Goal: Communication & Community: Share content

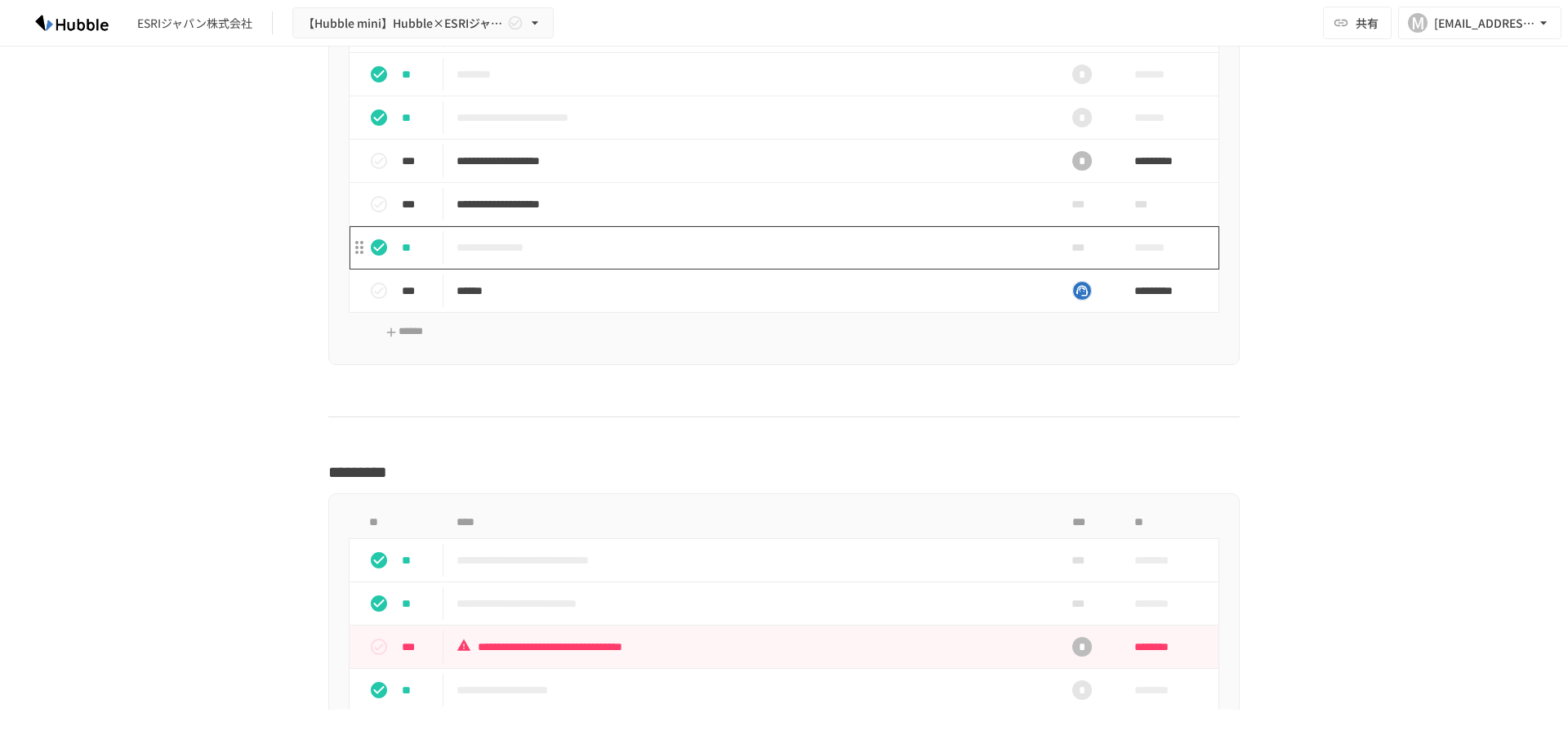
scroll to position [2587, 0]
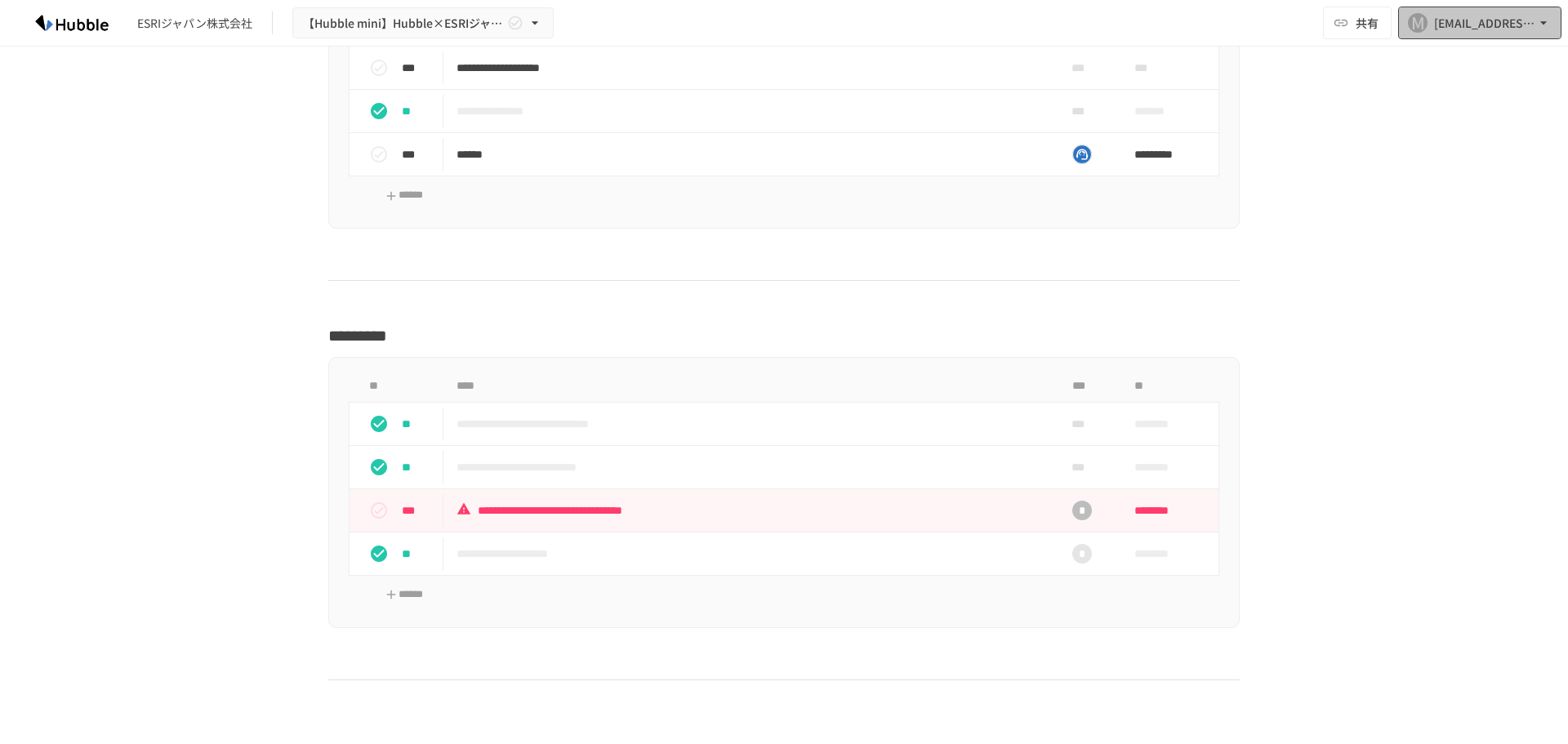
click at [1437, 26] on div "[EMAIL_ADDRESS][DOMAIN_NAME]" at bounding box center [1484, 23] width 101 height 20
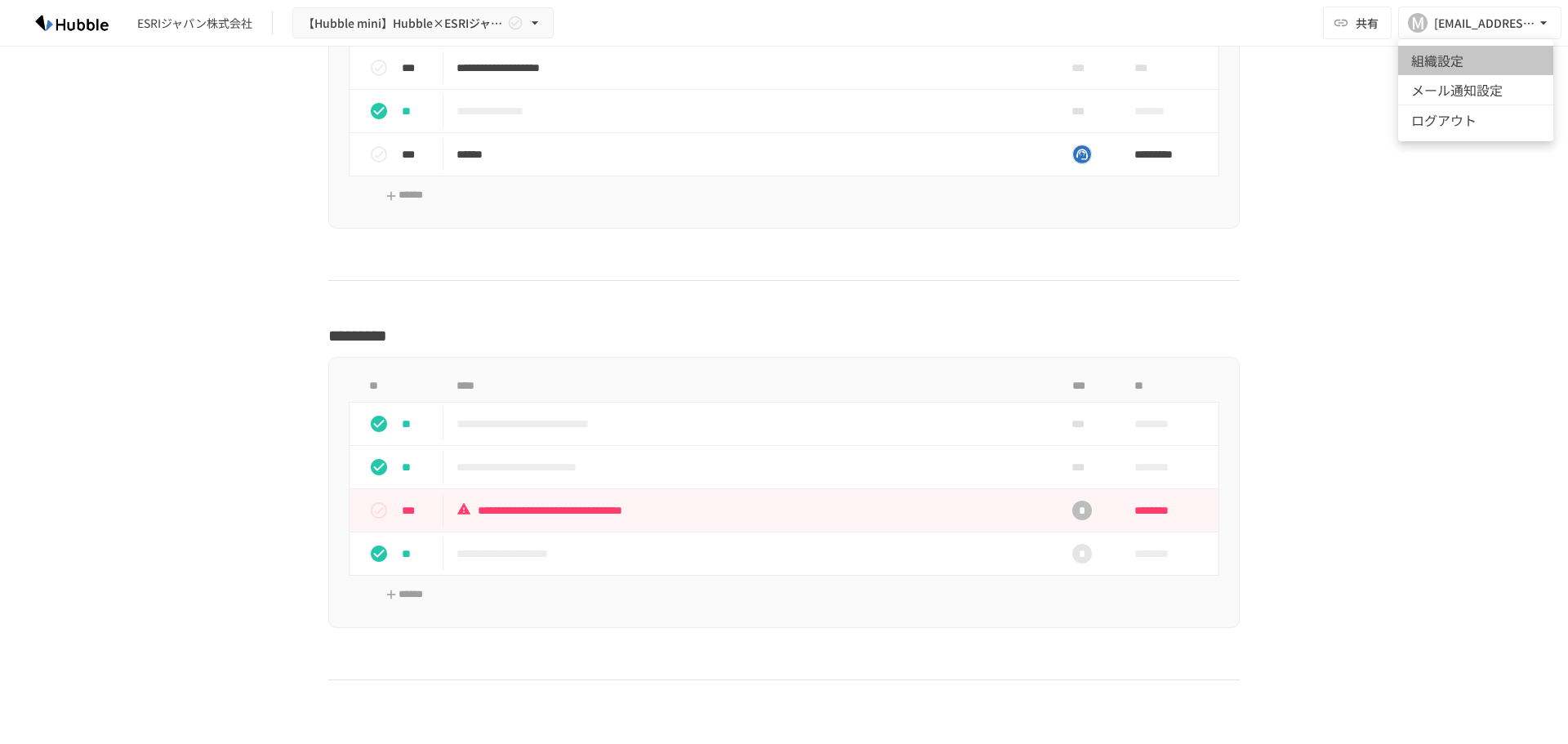
click at [1437, 58] on li "組織設定" at bounding box center [1474, 60] width 155 height 30
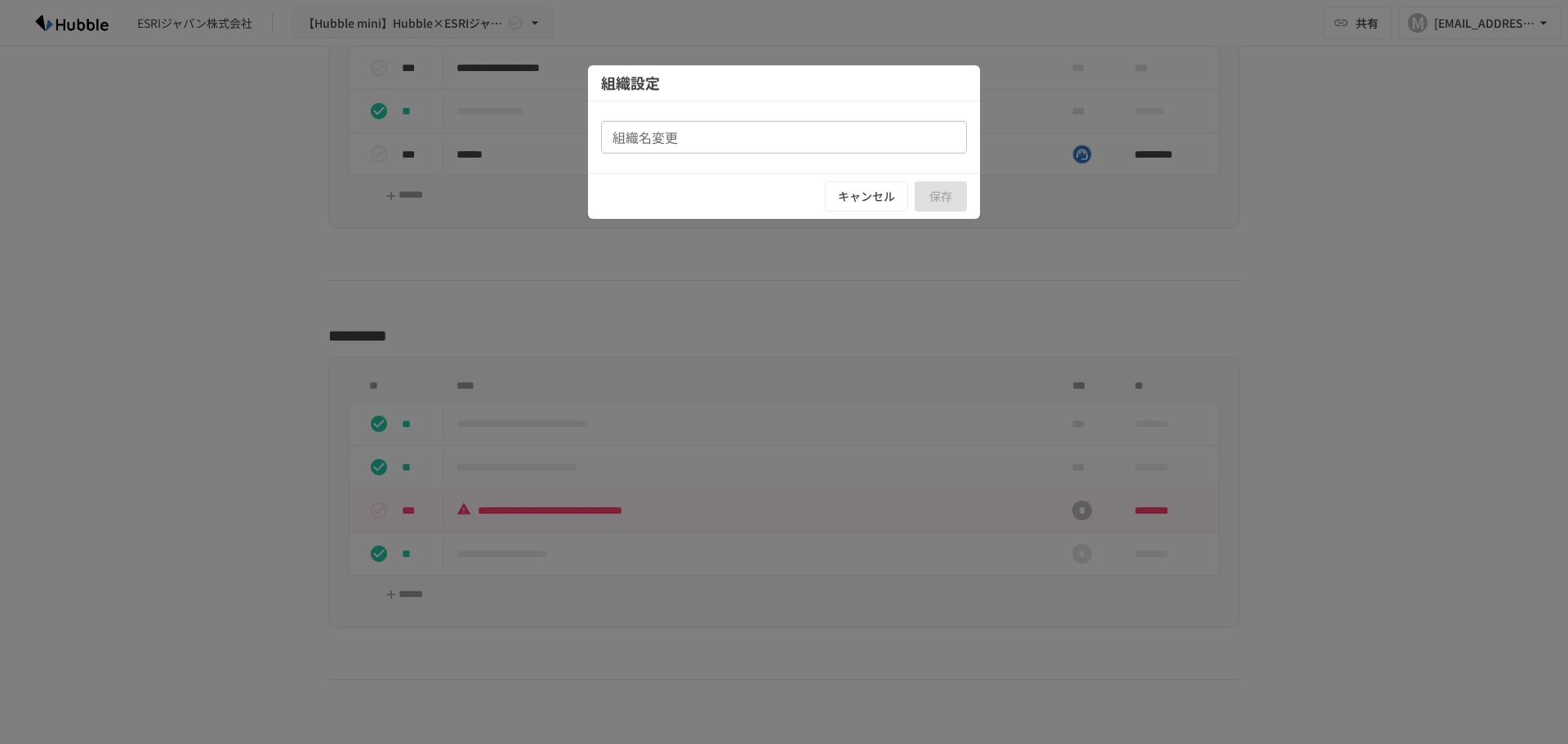
type input "**********"
click at [748, 152] on input "**********" at bounding box center [784, 136] width 365 height 32
click at [848, 196] on button "キャンセル" at bounding box center [866, 196] width 83 height 31
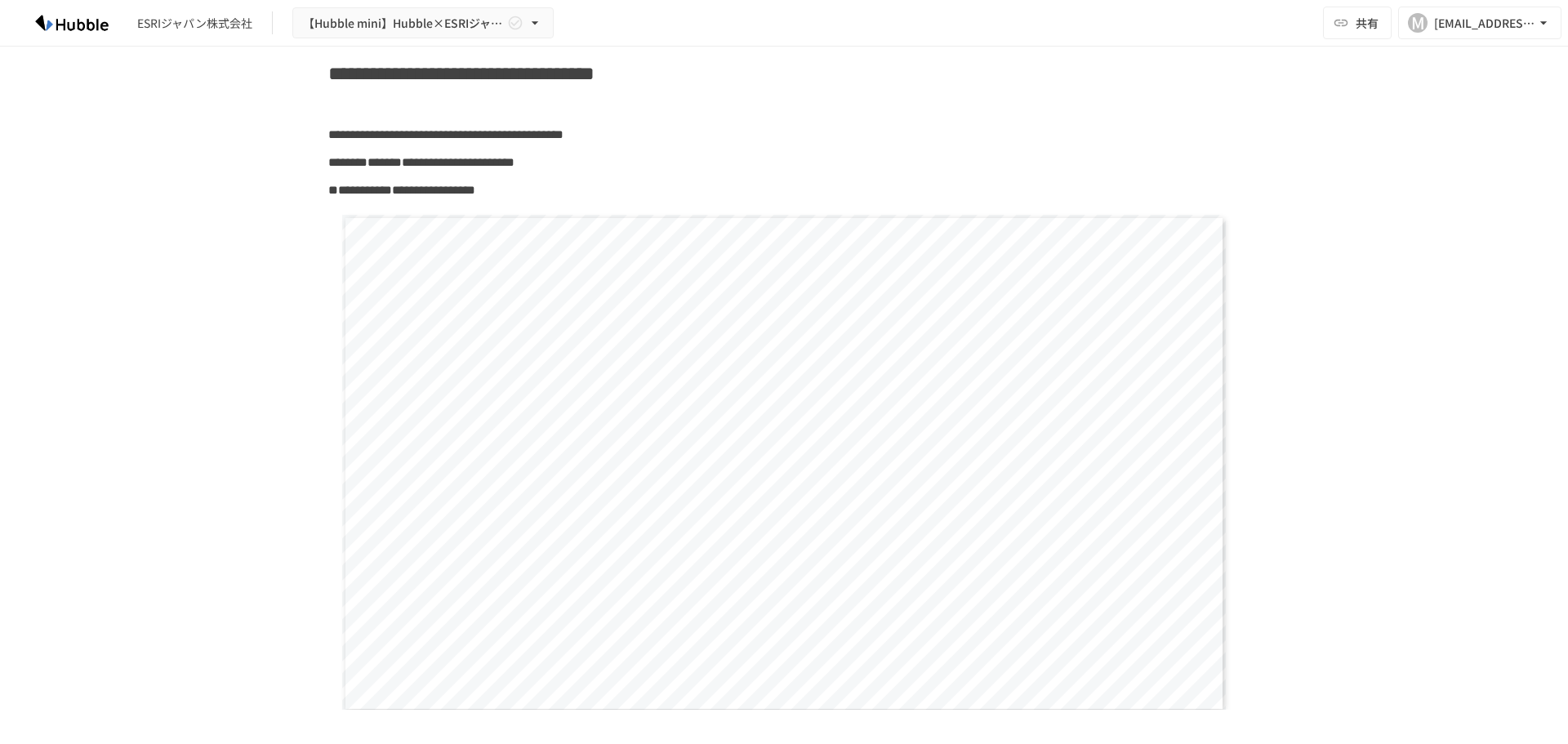
scroll to position [0, 0]
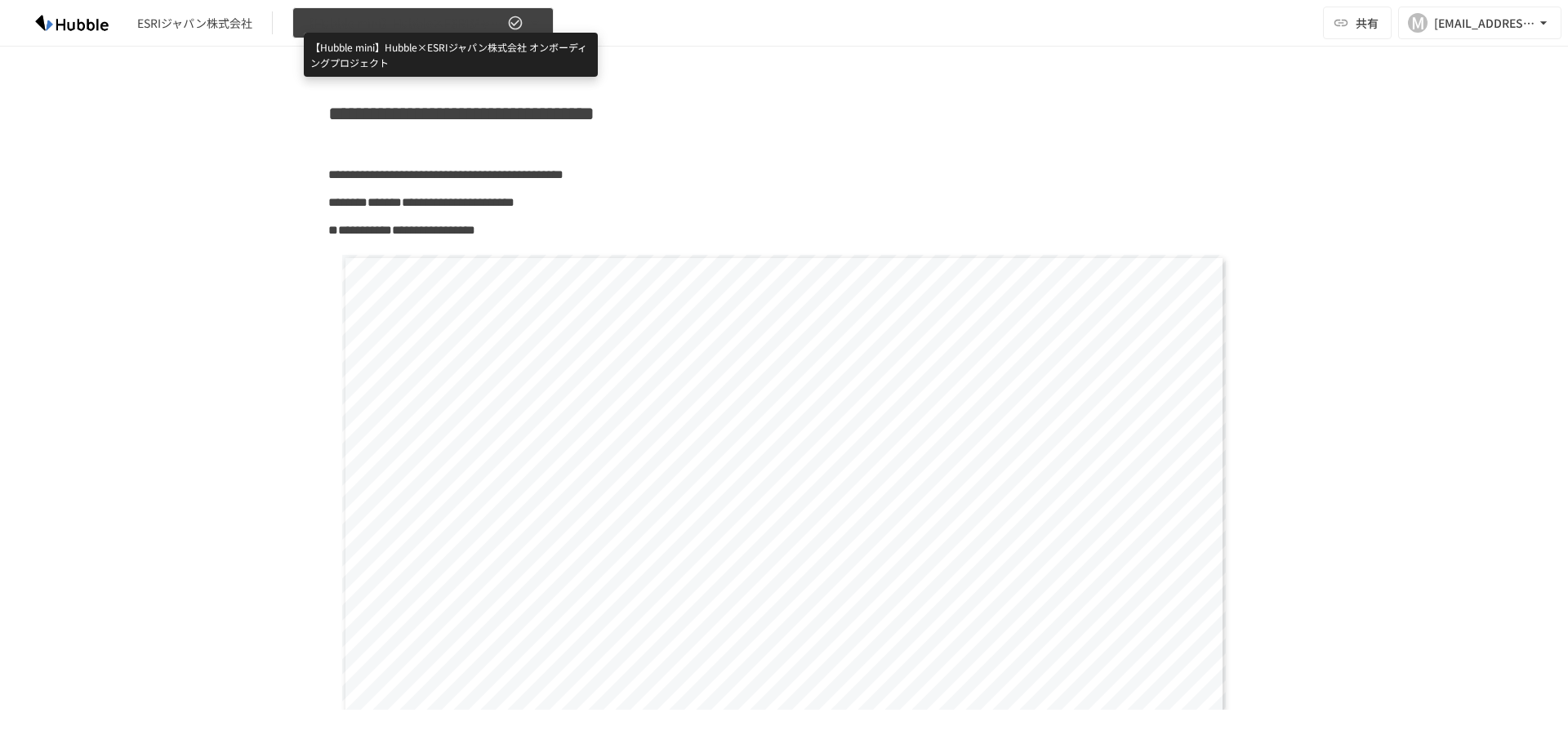
click at [455, 20] on span "【Hubble mini】Hubble×ESRIジャパン株式会社 オンボーディングプロジェクト" at bounding box center [403, 23] width 201 height 20
click at [455, 20] on div at bounding box center [784, 372] width 1568 height 744
click at [455, 20] on span "【Hubble mini】Hubble×ESRIジャパン株式会社 オンボーディングプロジェクト" at bounding box center [403, 23] width 201 height 20
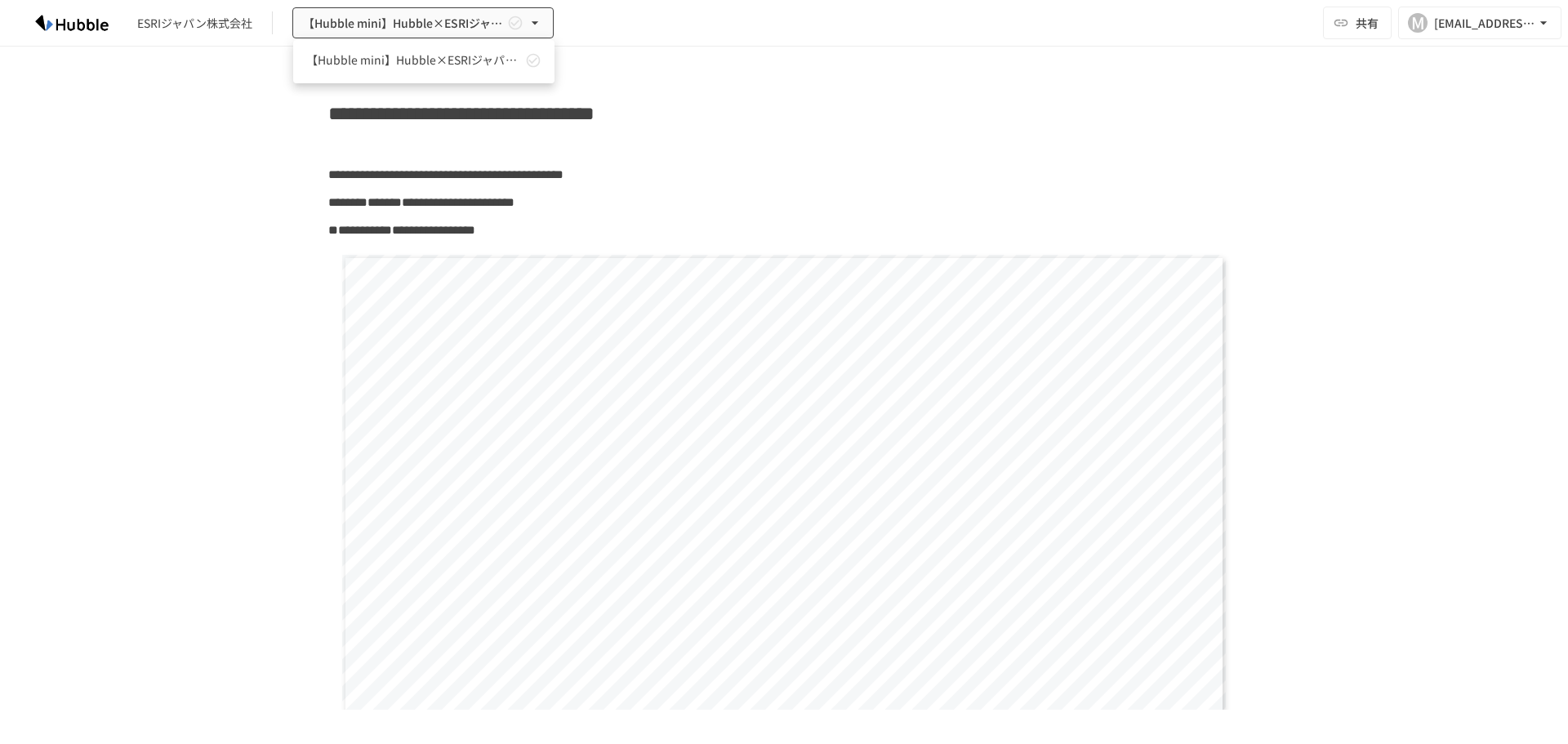
click at [1499, 21] on div at bounding box center [784, 372] width 1568 height 744
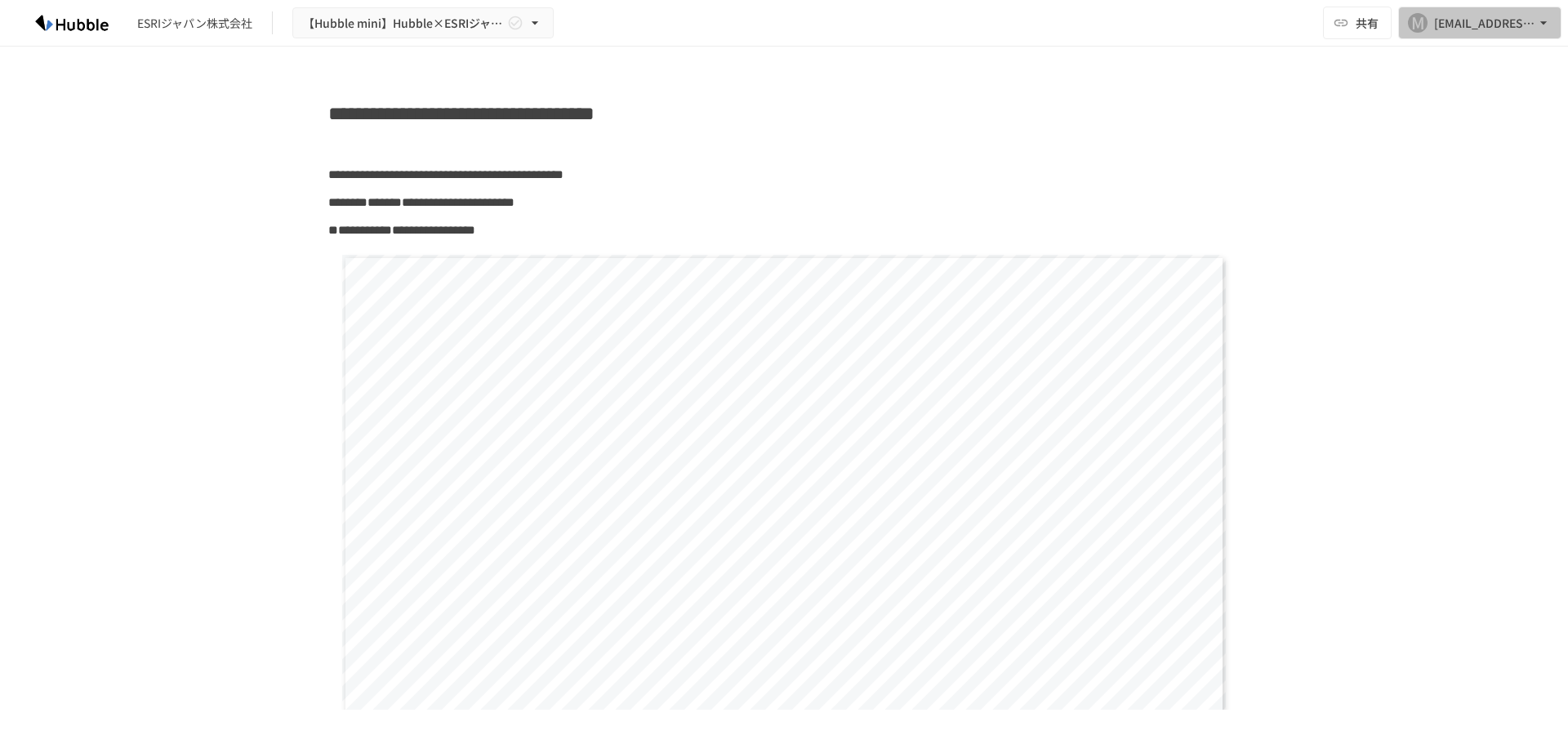
click at [1499, 21] on div "[EMAIL_ADDRESS][DOMAIN_NAME]" at bounding box center [1484, 23] width 101 height 20
click at [1129, 149] on div at bounding box center [784, 372] width 1568 height 744
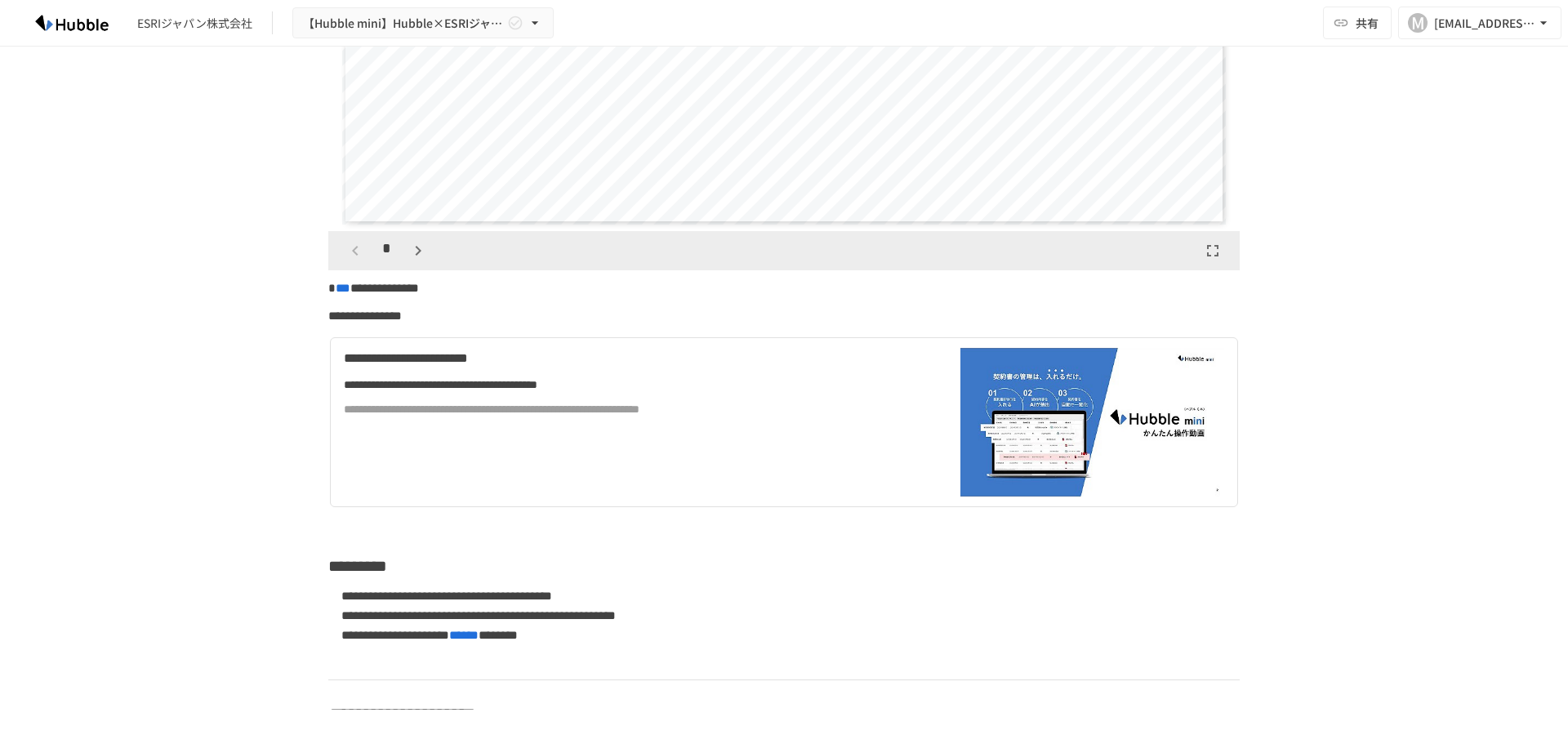
scroll to position [545, 0]
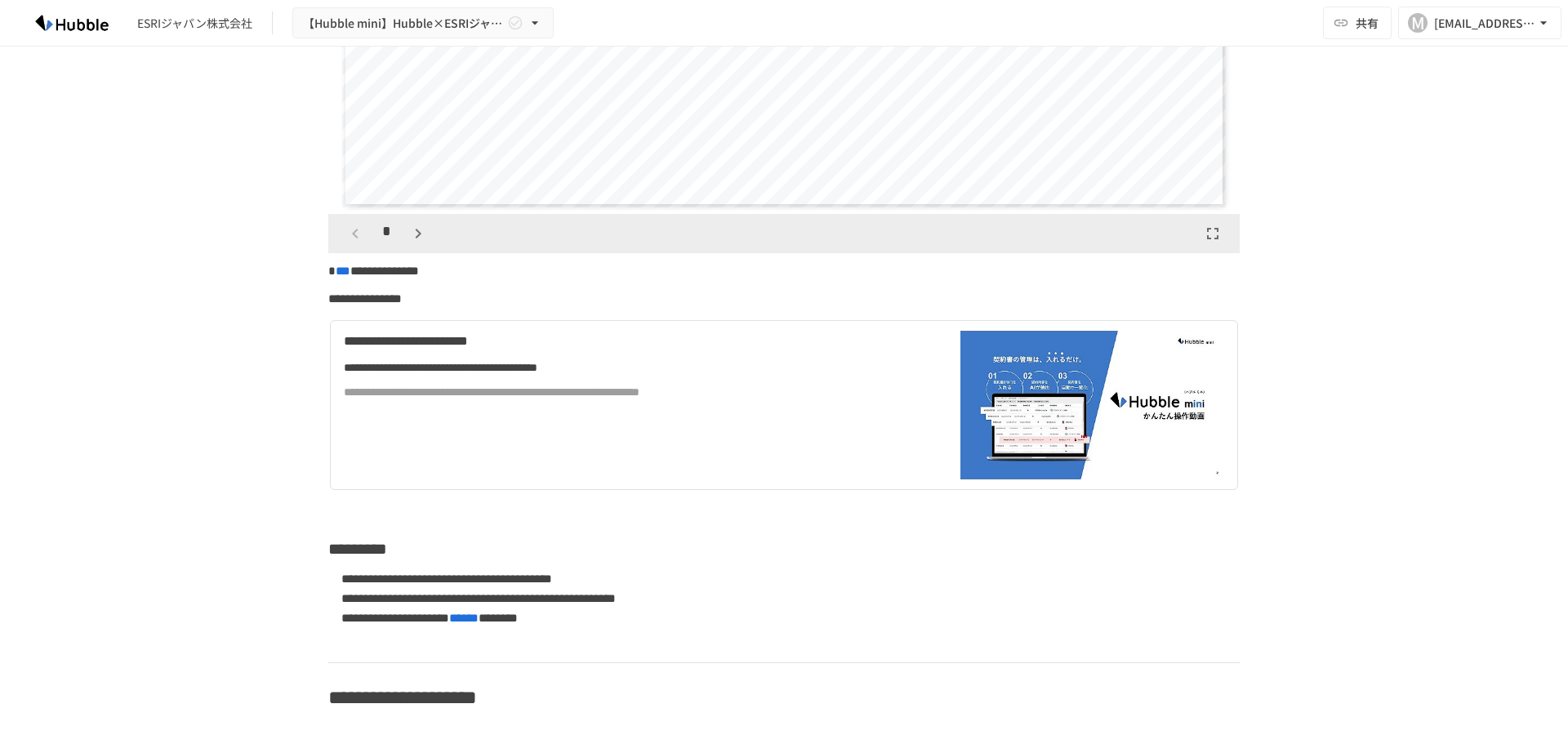
click at [231, 273] on div "**********" at bounding box center [784, 378] width 1568 height 663
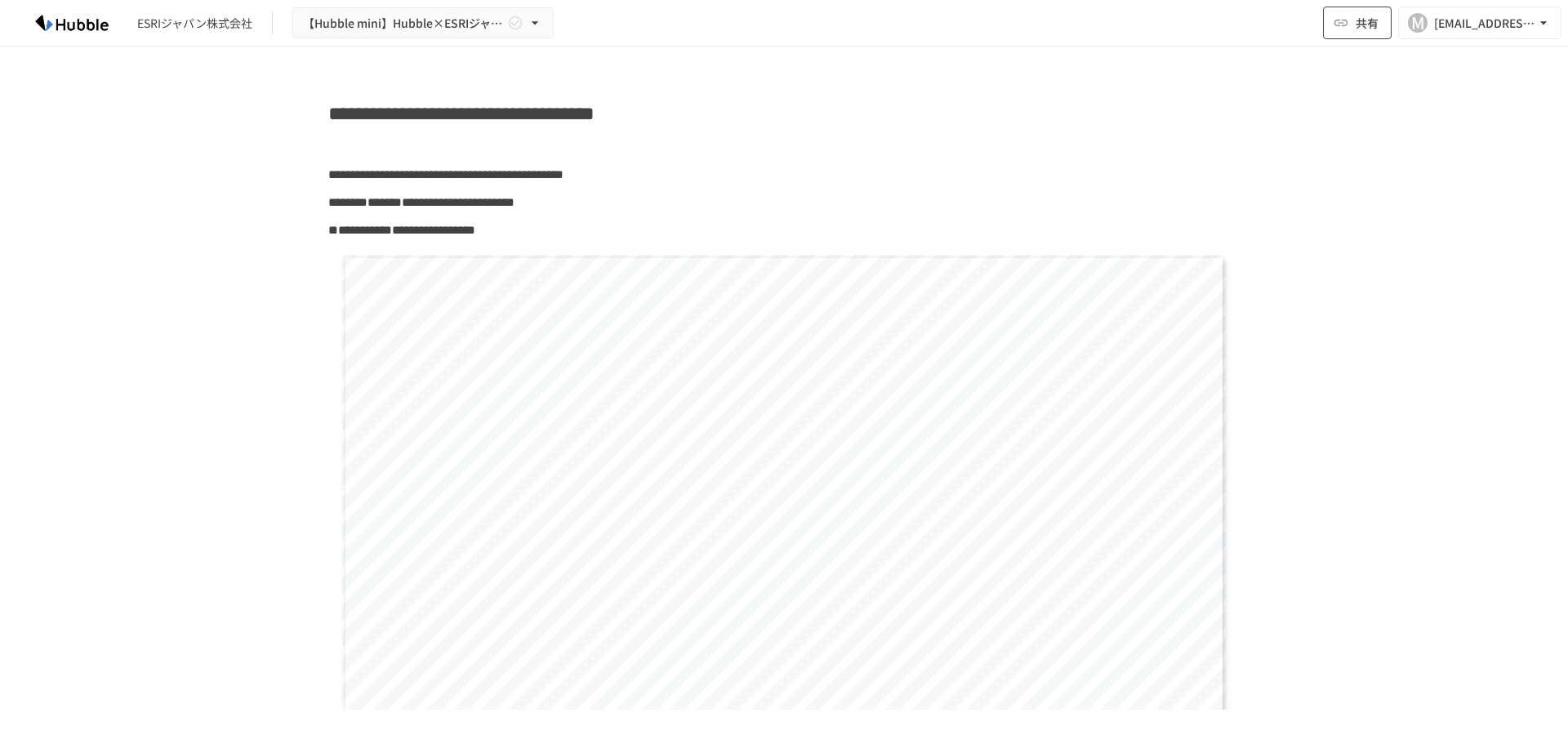
click at [1381, 24] on button "共有" at bounding box center [1357, 22] width 69 height 32
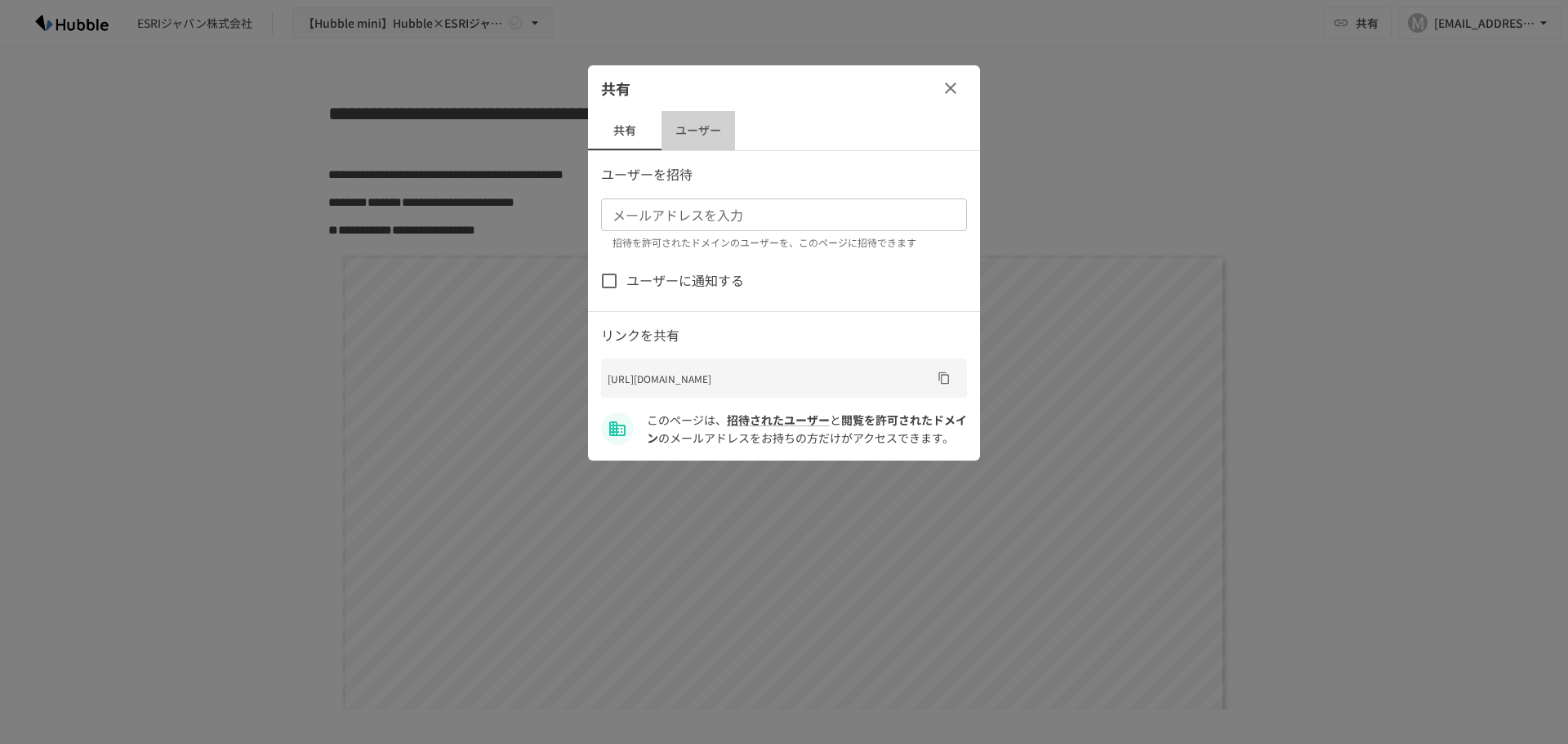
click at [712, 135] on button "ユーザー" at bounding box center [697, 131] width 73 height 39
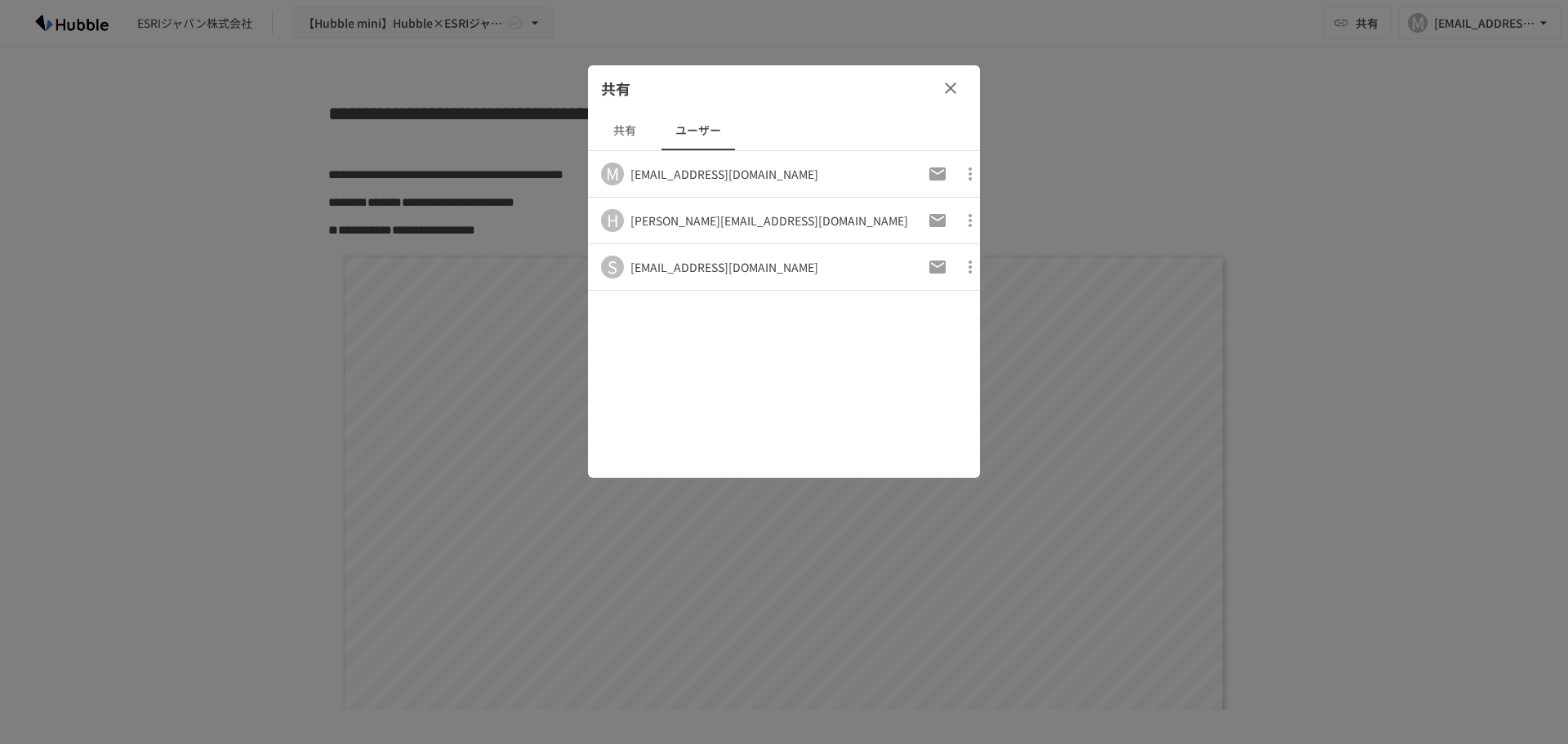
click at [617, 140] on button "共有" at bounding box center [624, 131] width 73 height 39
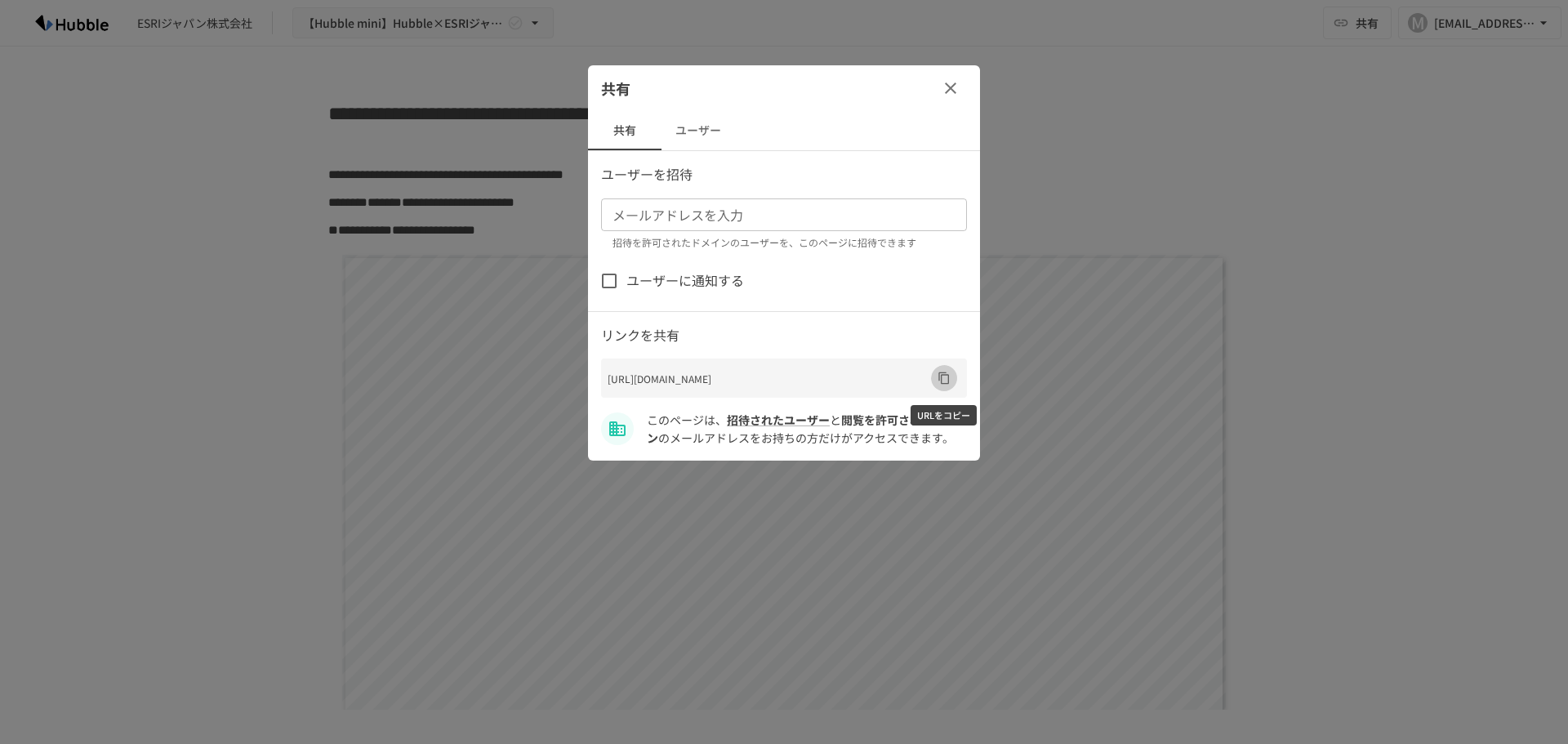
click at [946, 381] on icon "URLをコピー" at bounding box center [944, 378] width 13 height 13
click at [696, 132] on button "ユーザー" at bounding box center [697, 131] width 73 height 39
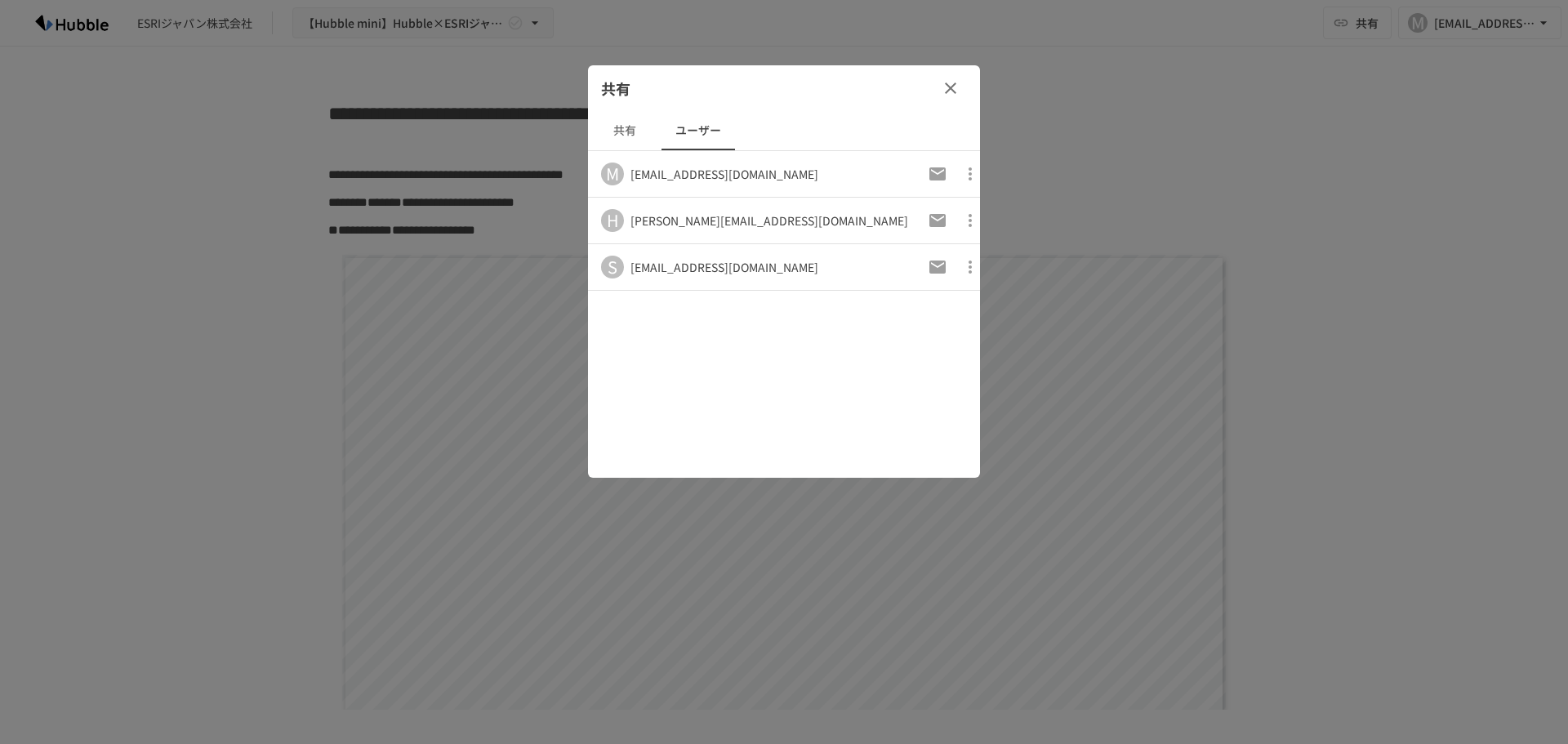
click at [968, 267] on icon "button" at bounding box center [970, 267] width 4 height 13
click at [958, 267] on div at bounding box center [784, 372] width 1568 height 744
click at [1110, 222] on div at bounding box center [784, 372] width 1568 height 744
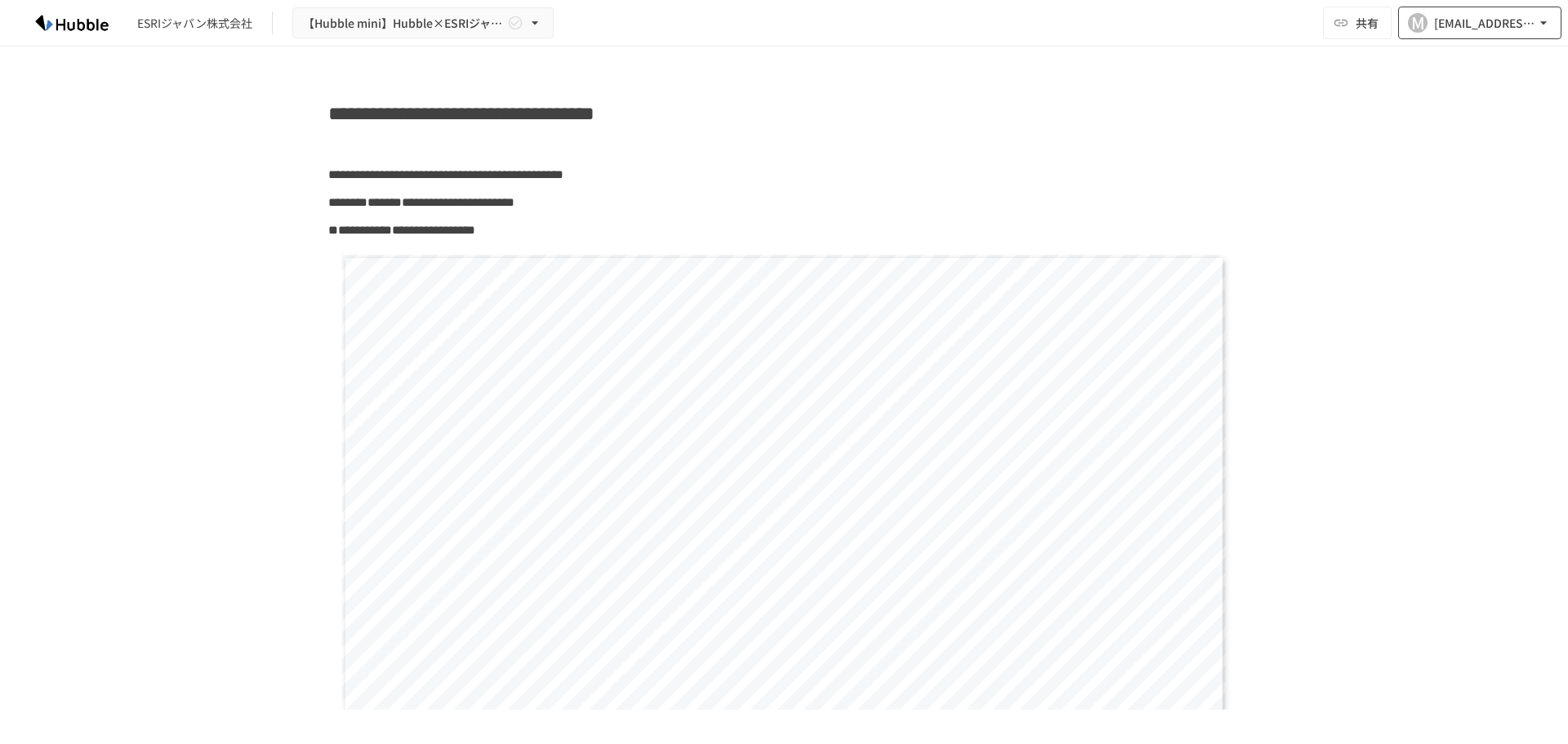
click at [1552, 27] on button "M [EMAIL_ADDRESS][DOMAIN_NAME]" at bounding box center [1479, 22] width 163 height 32
click at [1484, 67] on li "組織設定" at bounding box center [1474, 60] width 155 height 30
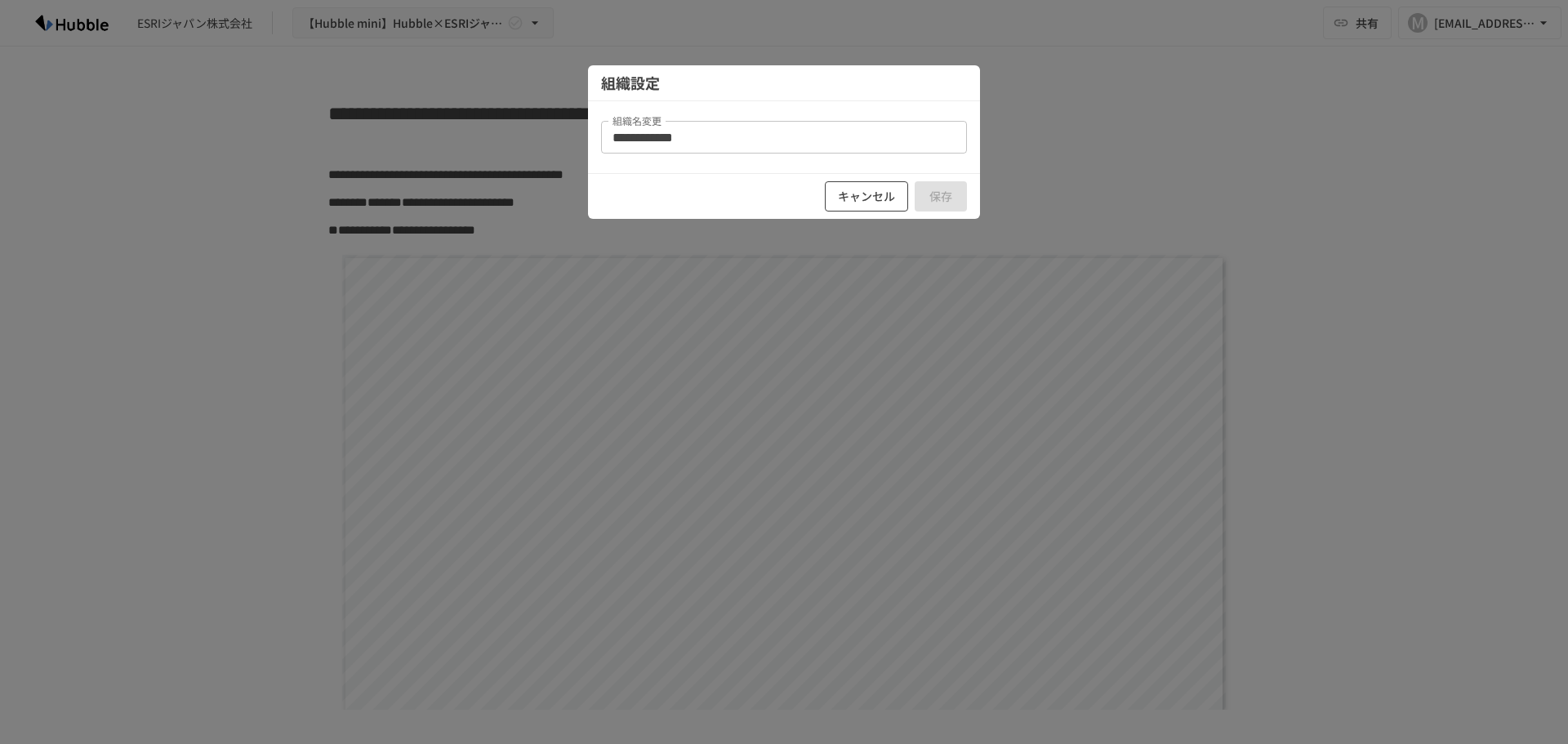
click at [863, 199] on button "キャンセル" at bounding box center [866, 196] width 83 height 31
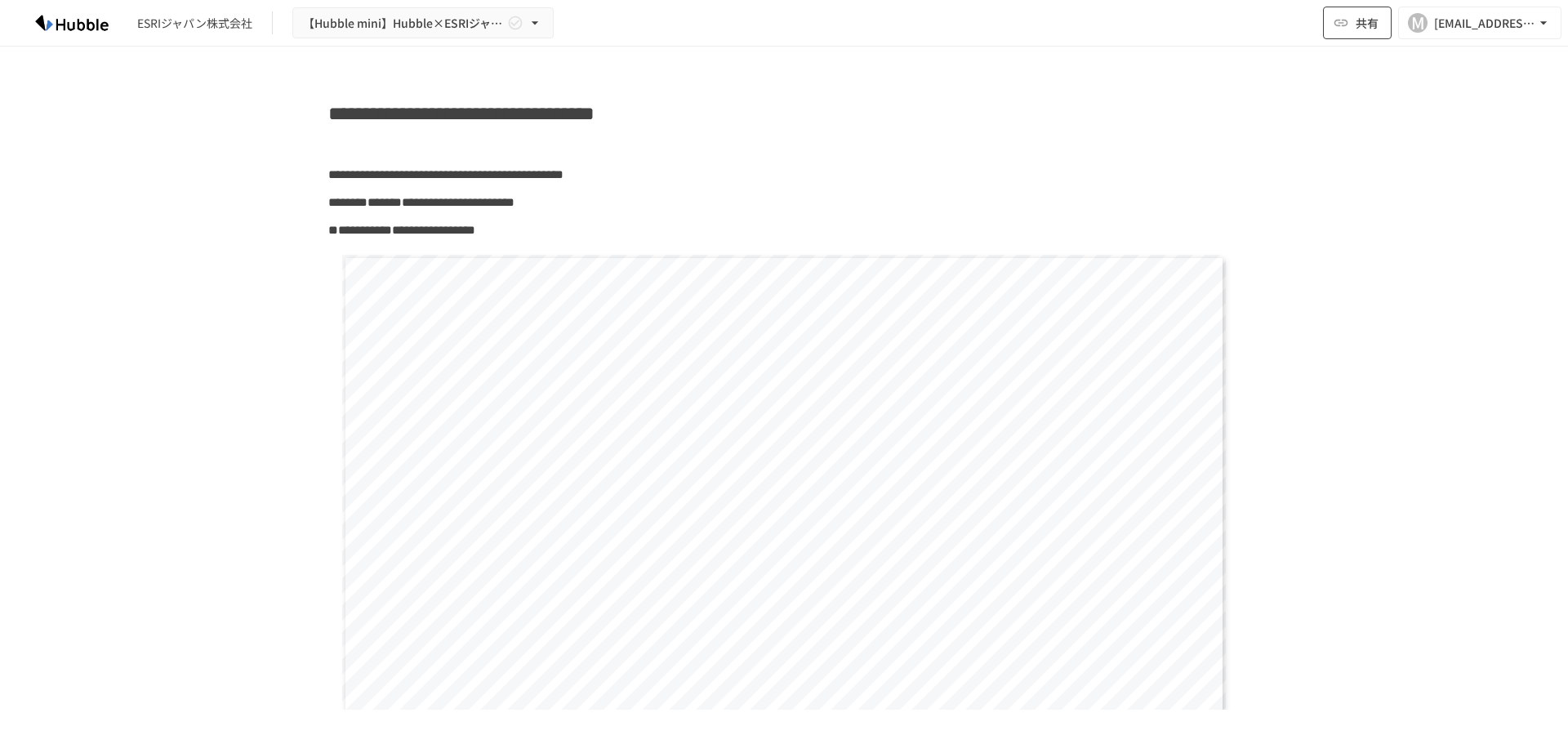
click at [1358, 30] on span "共有" at bounding box center [1367, 22] width 23 height 18
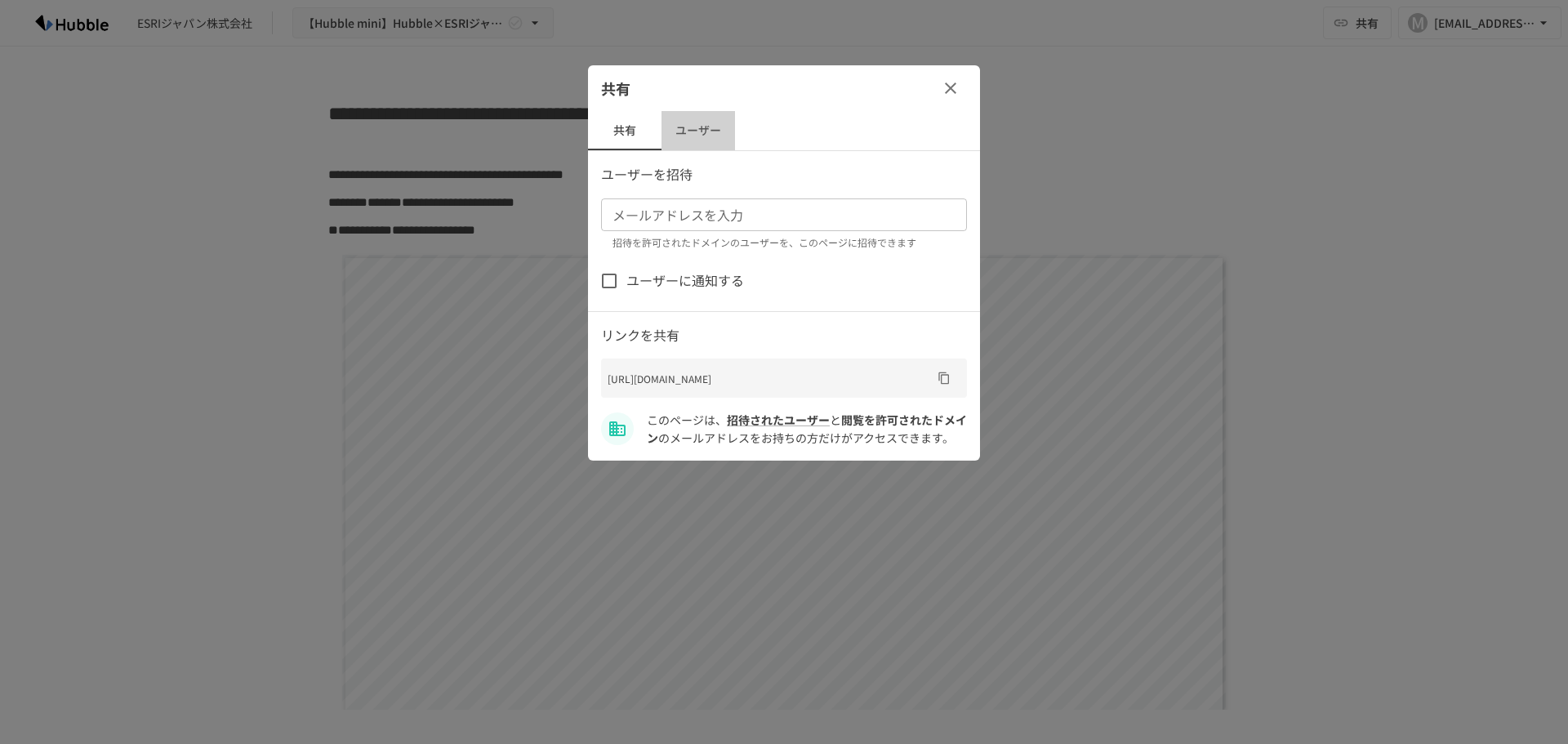
click at [714, 136] on button "ユーザー" at bounding box center [697, 131] width 73 height 39
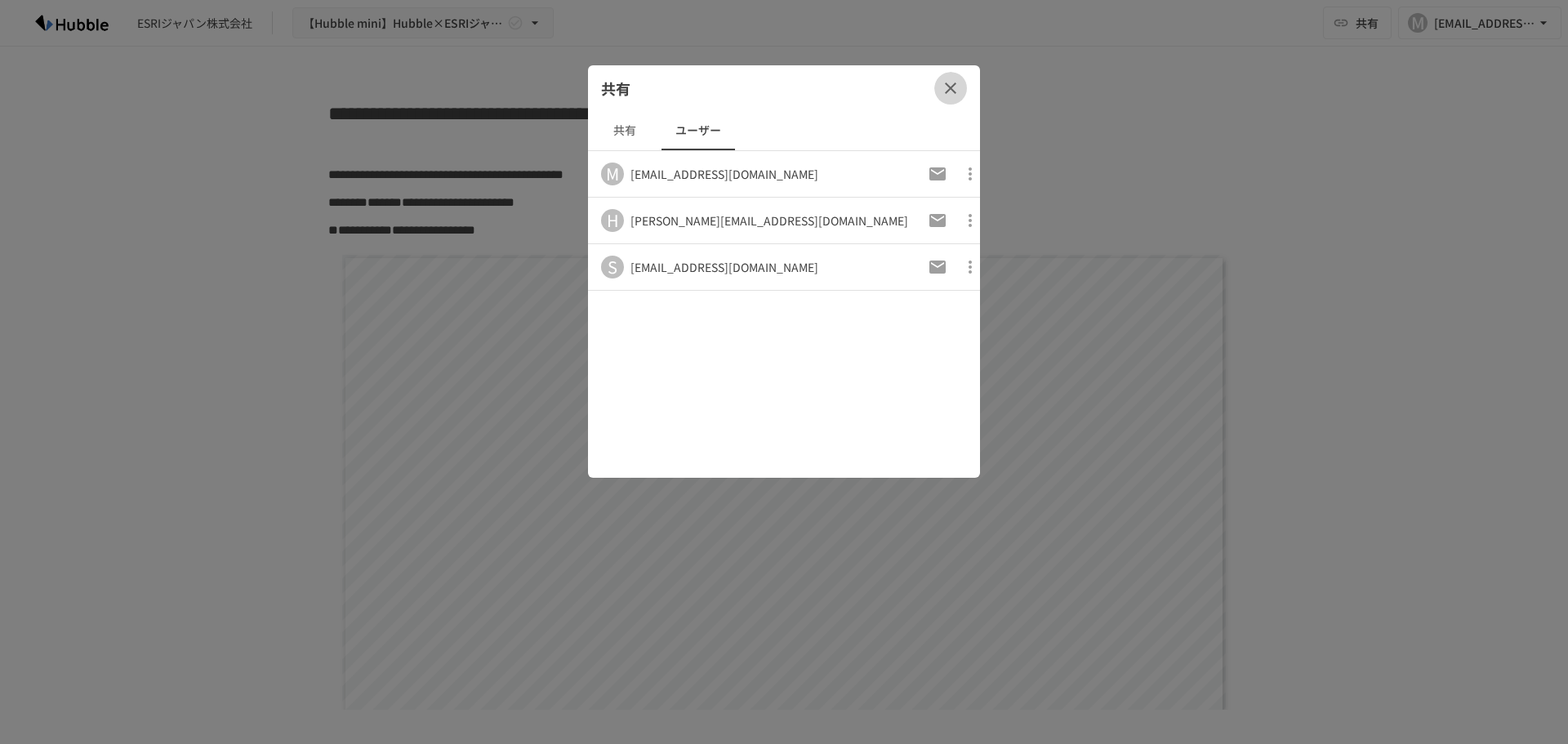
click at [952, 95] on icon "button" at bounding box center [950, 88] width 19 height 19
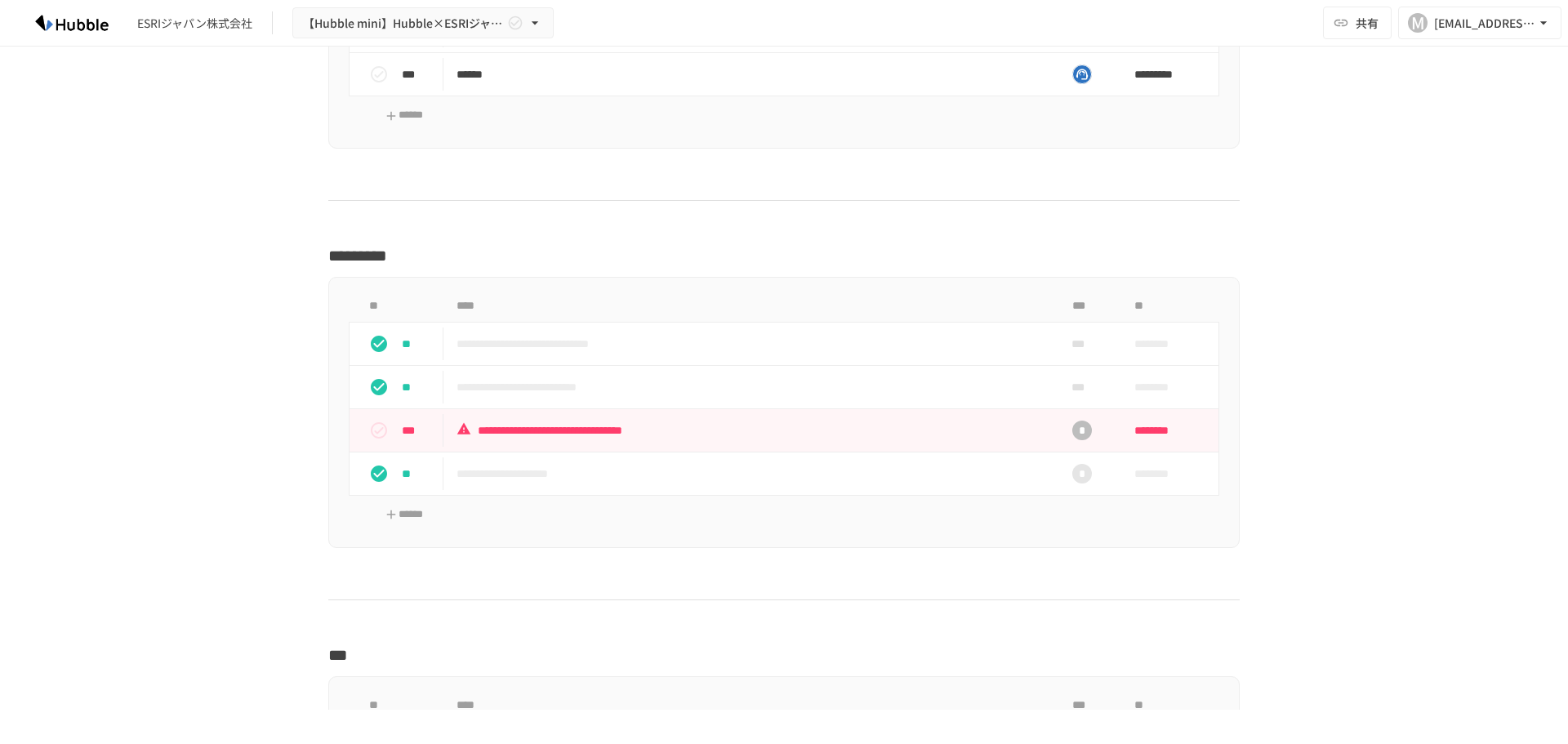
scroll to position [2723, 0]
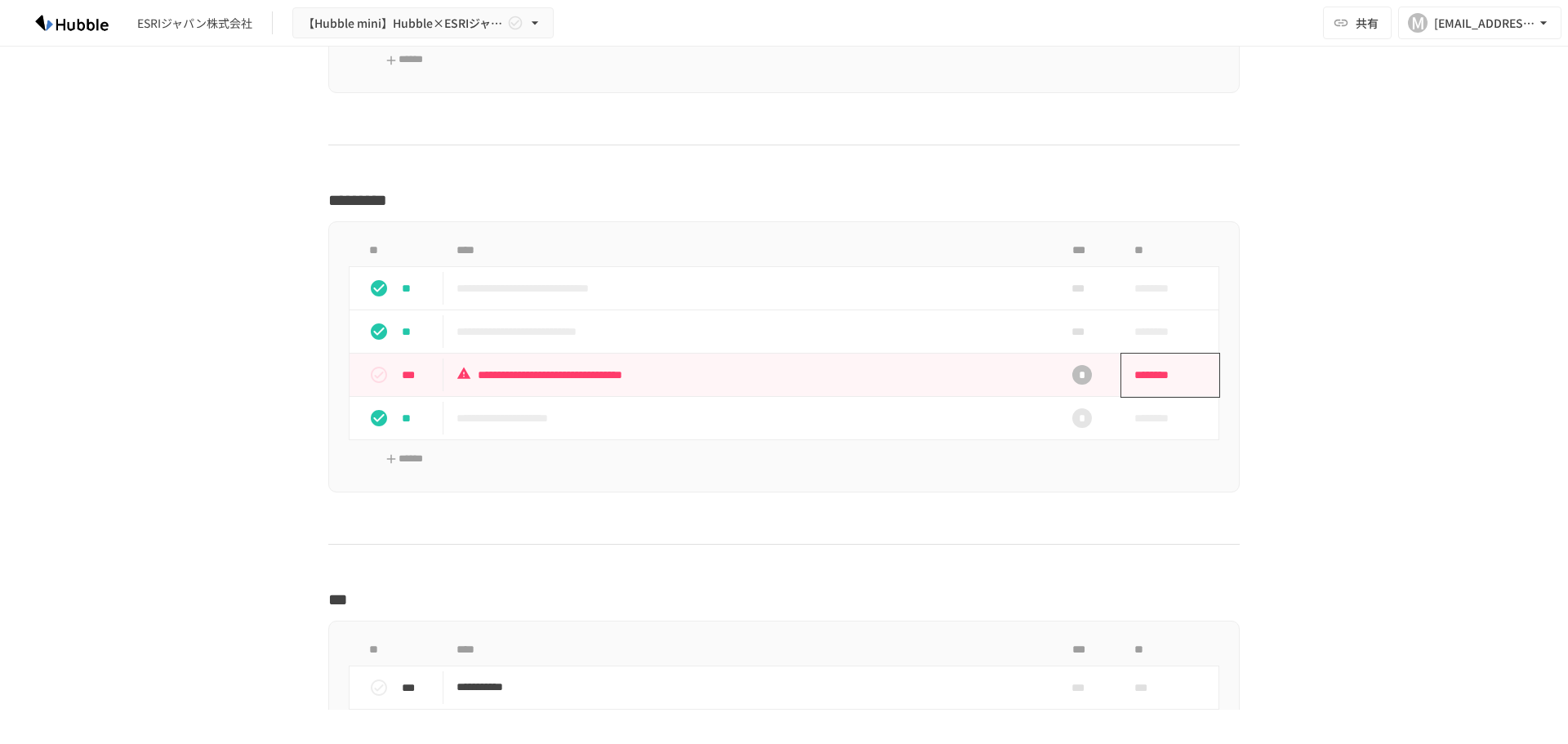
click at [1150, 377] on span "********" at bounding box center [1165, 375] width 61 height 32
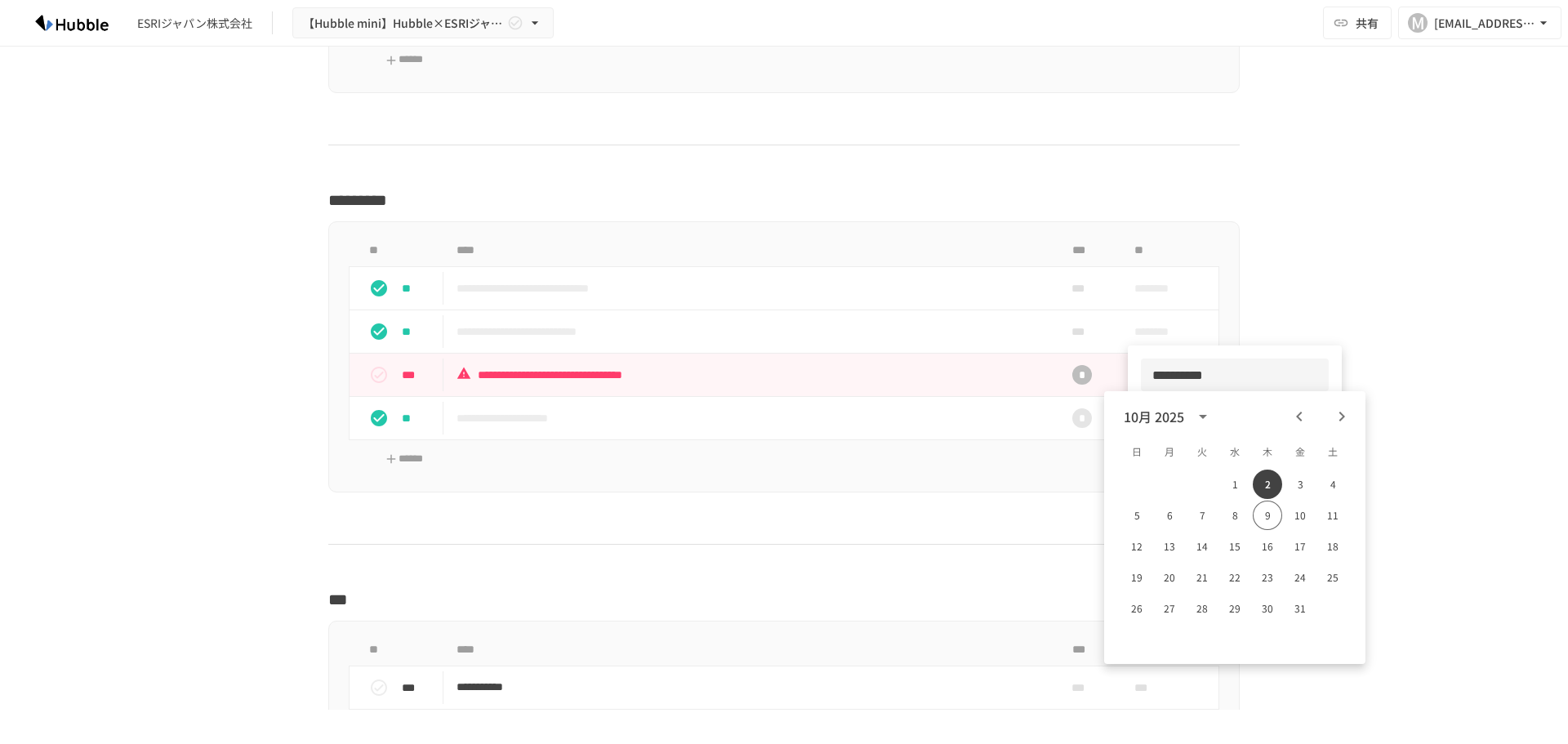
click at [1401, 359] on div at bounding box center [784, 372] width 1568 height 744
drag, startPoint x: 182, startPoint y: 205, endPoint x: 220, endPoint y: 236, distance: 49.0
click at [182, 205] on div "**********" at bounding box center [784, 378] width 1568 height 663
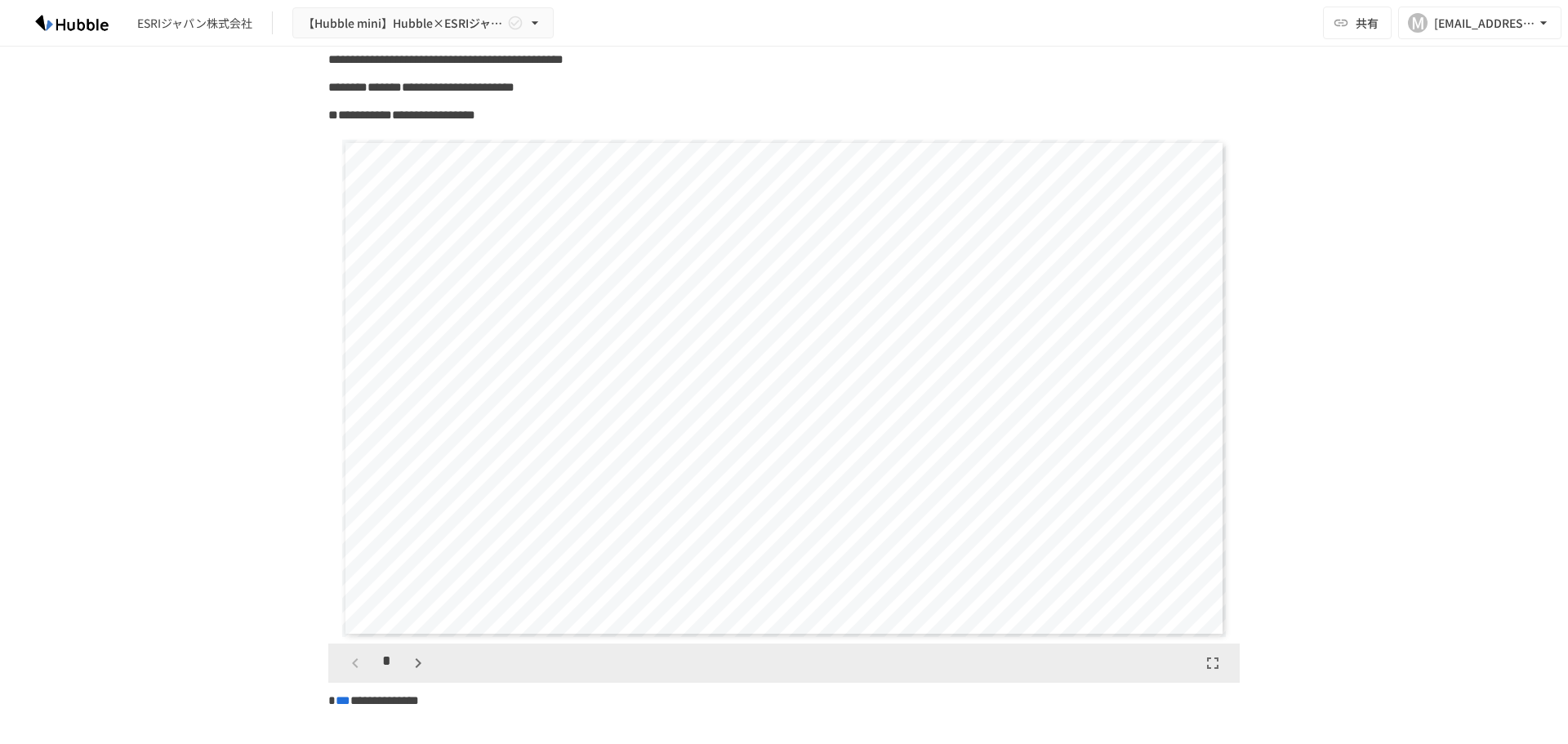
scroll to position [0, 0]
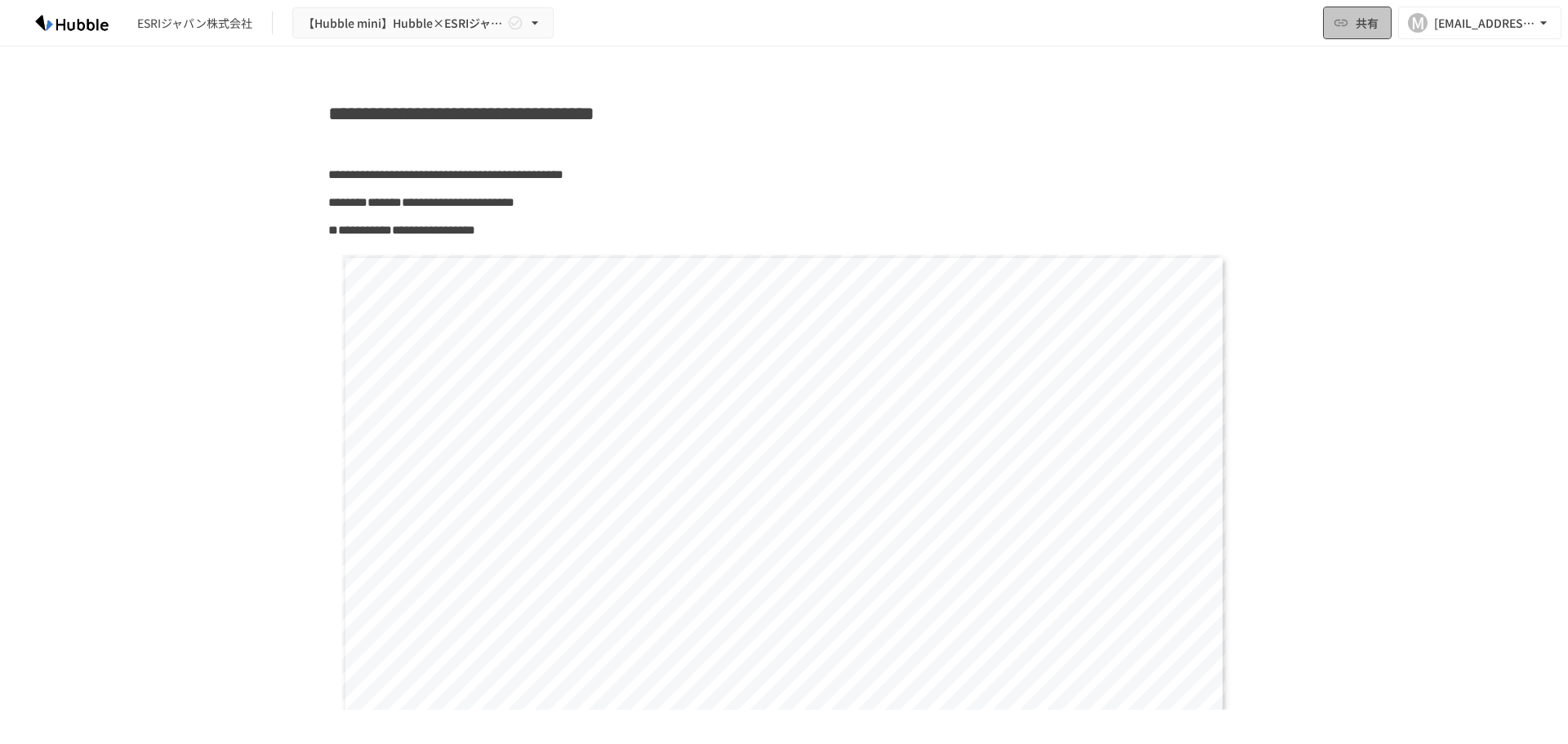
click at [1377, 32] on span "共有" at bounding box center [1367, 22] width 23 height 18
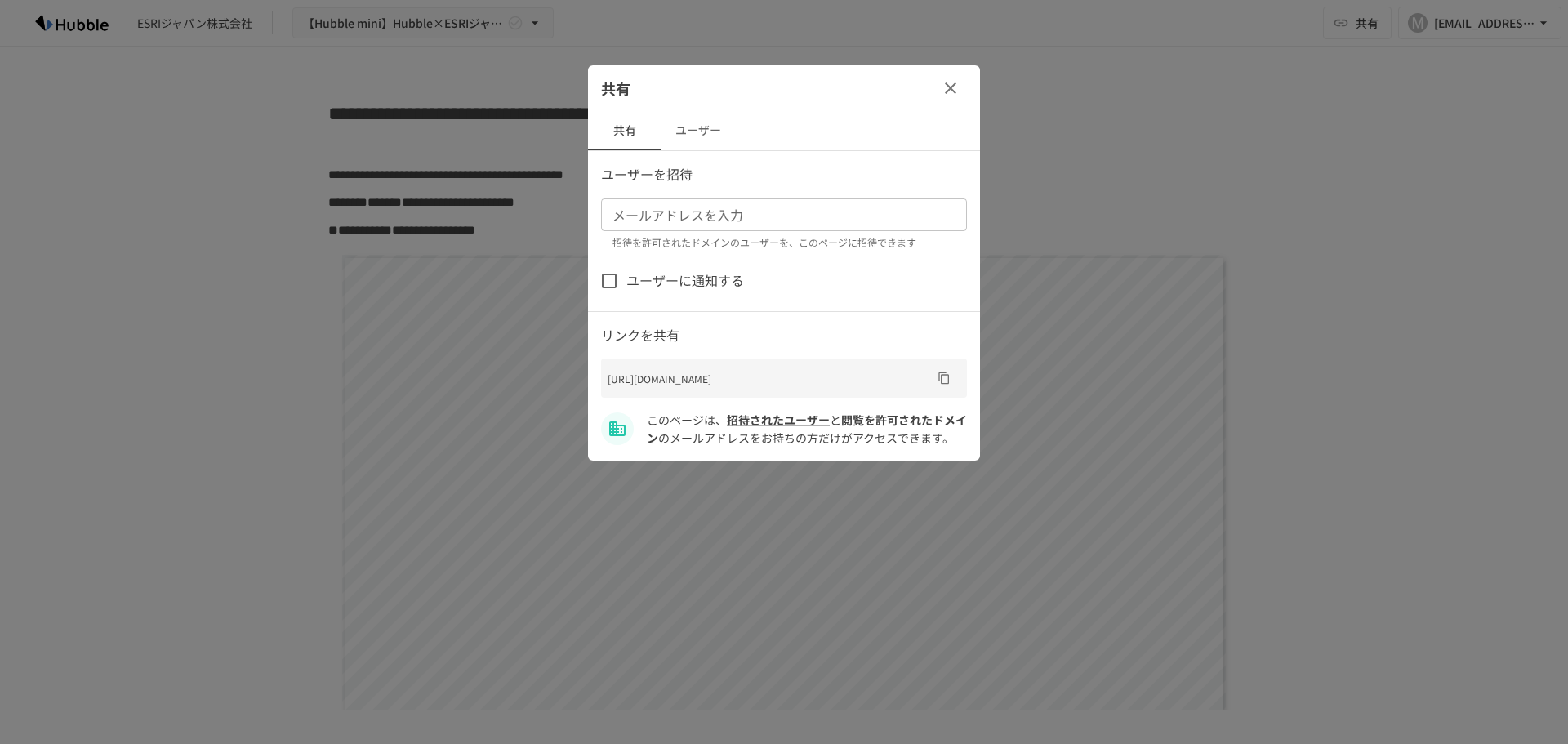
click at [964, 92] on button "button" at bounding box center [950, 87] width 32 height 32
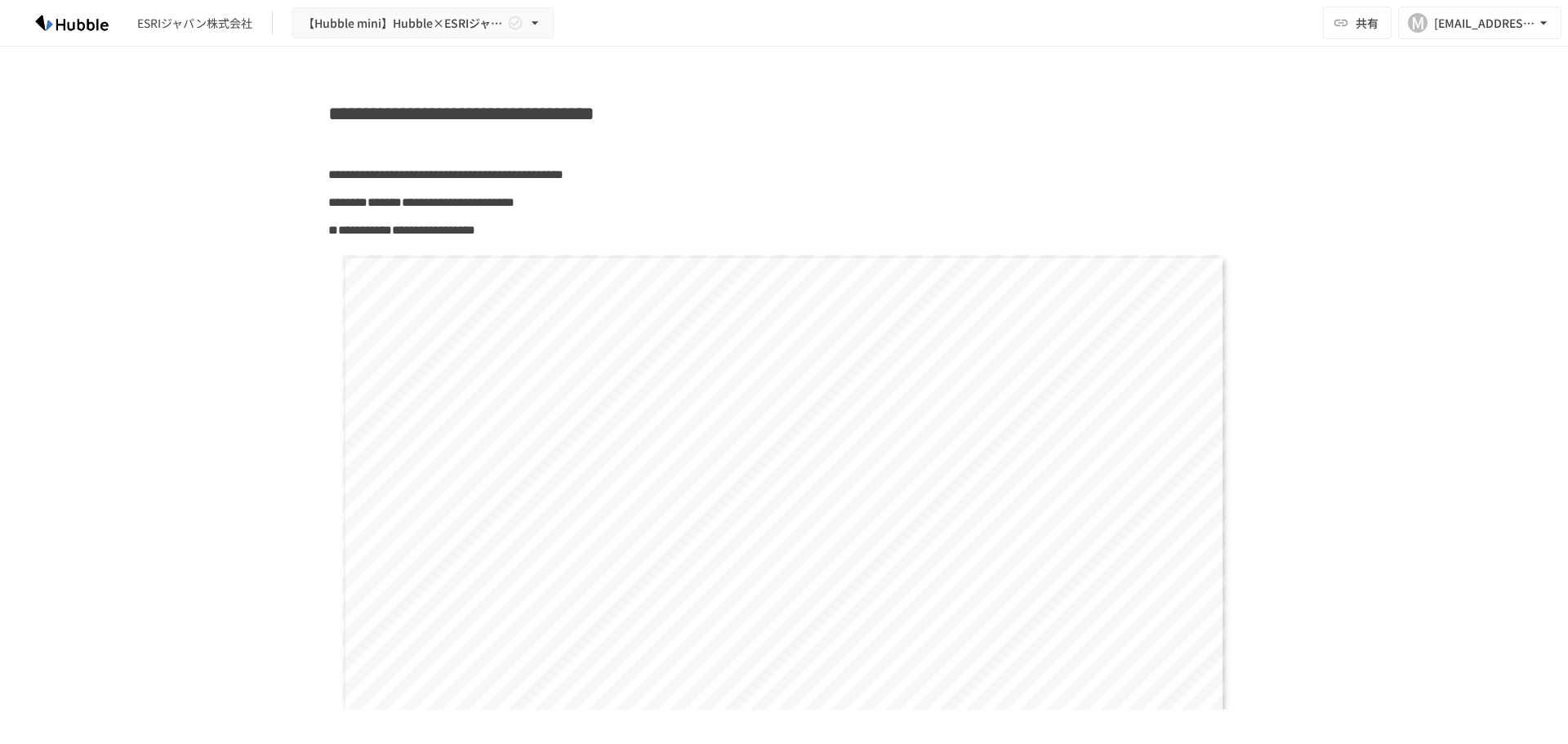
drag, startPoint x: 321, startPoint y: 90, endPoint x: 323, endPoint y: 65, distance: 25.1
